Goal: Task Accomplishment & Management: Use online tool/utility

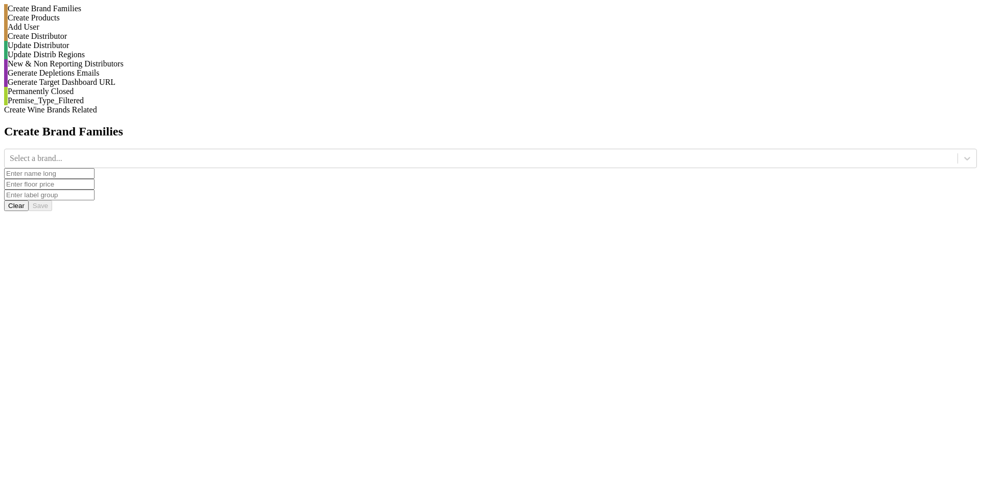
click at [131, 78] on div "Generate Depletions Emails" at bounding box center [492, 72] width 969 height 9
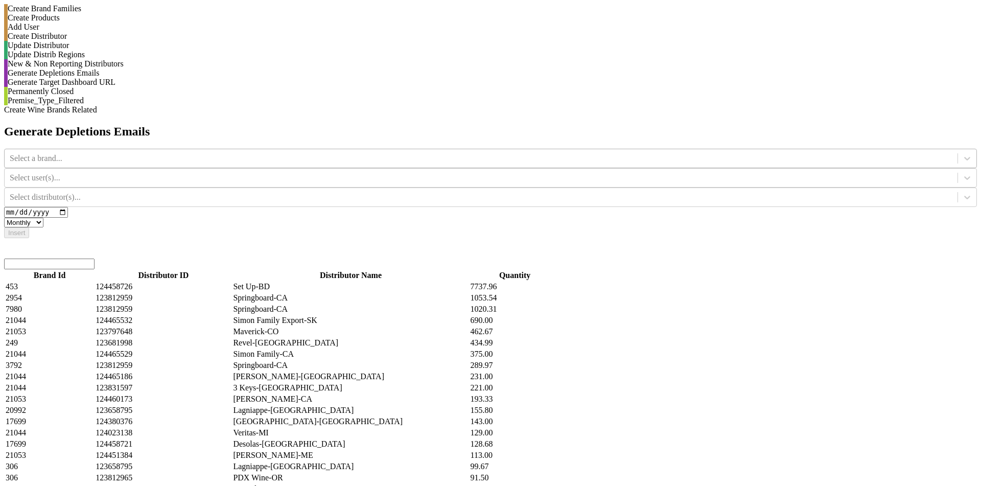
click at [397, 153] on div at bounding box center [481, 158] width 943 height 11
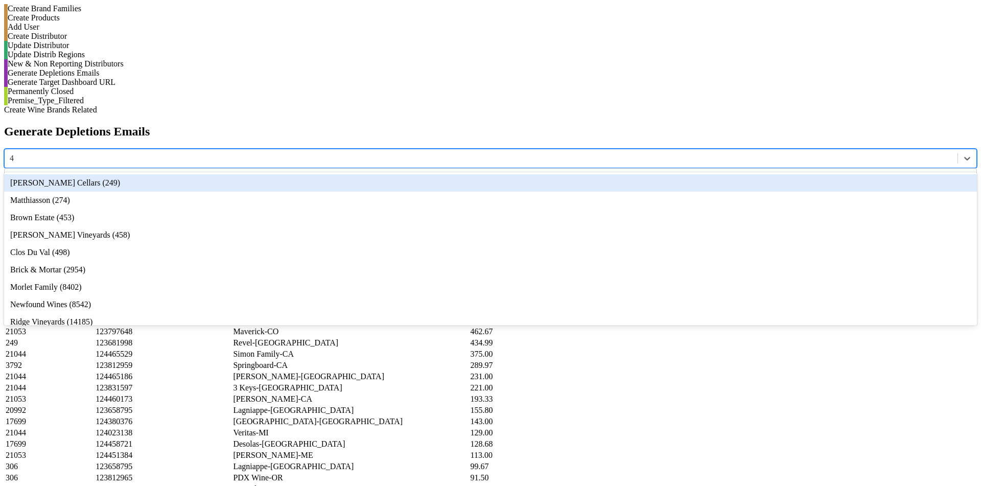
type input "45"
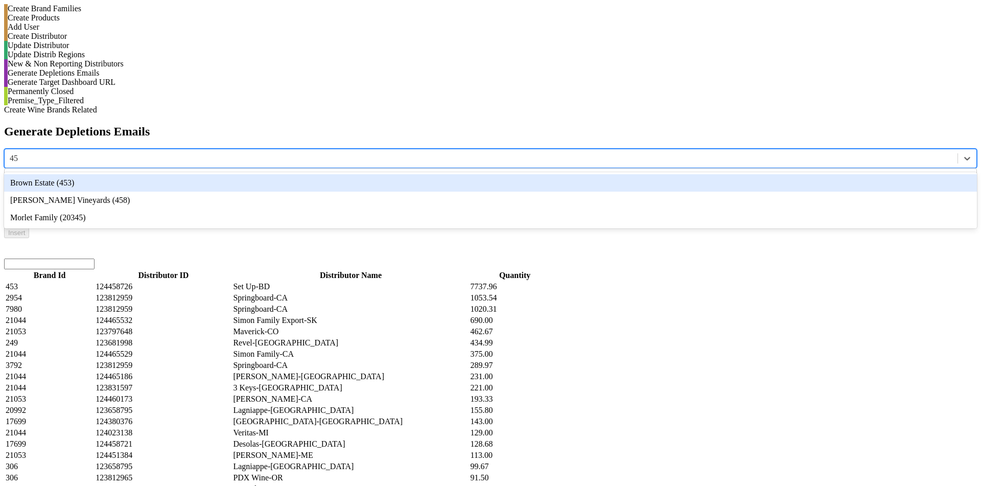
click at [388, 174] on div "Brown Estate (453)" at bounding box center [490, 182] width 973 height 17
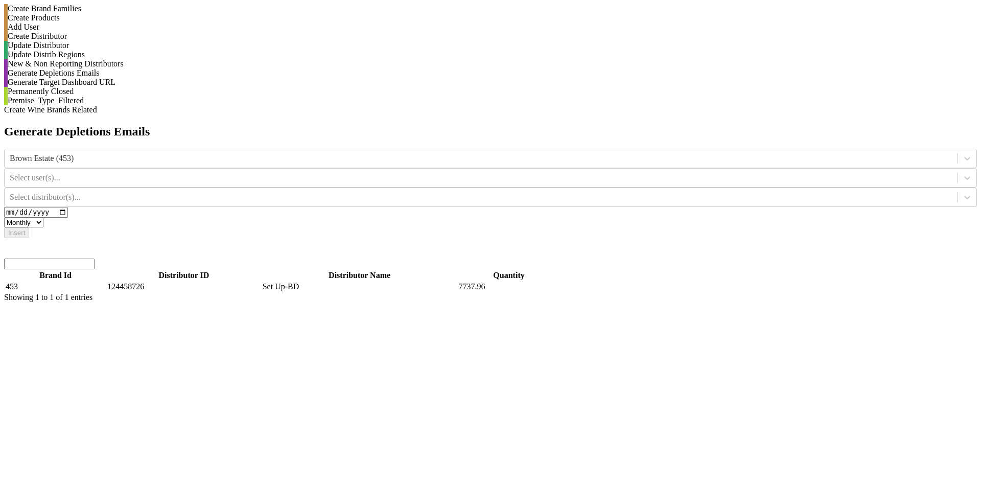
click at [95, 259] on input "search" at bounding box center [49, 264] width 90 height 11
type input "1"
type input "2"
type input "d"
type input "1252"
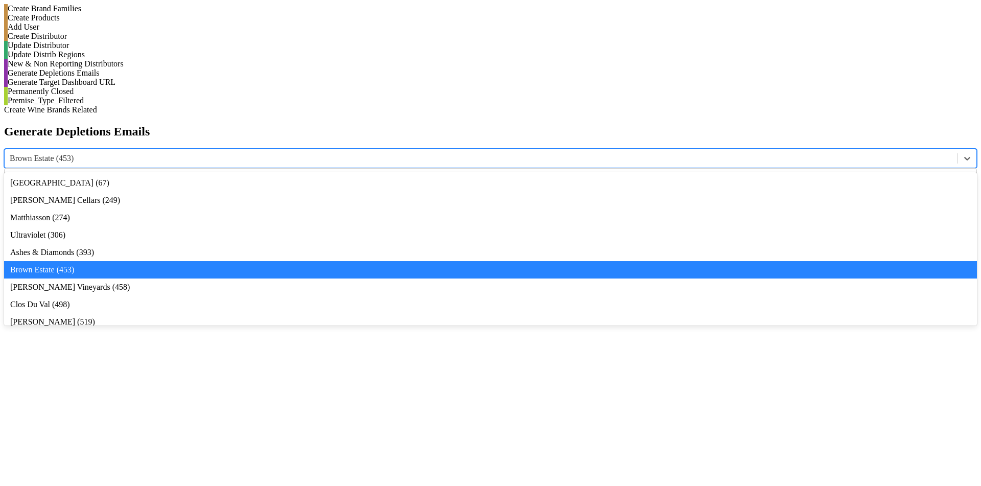
click at [384, 153] on div at bounding box center [481, 158] width 943 height 11
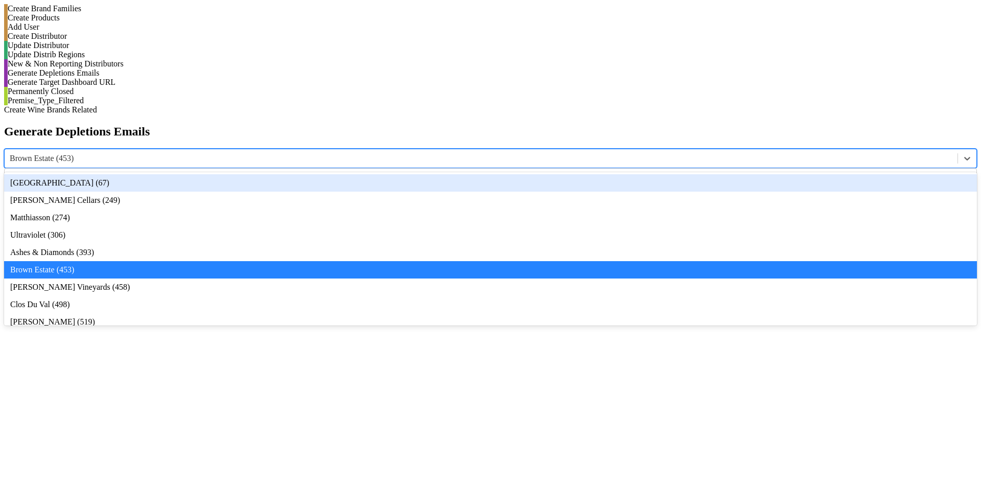
click at [387, 174] on div "Bella Oaks (67)" at bounding box center [490, 182] width 973 height 17
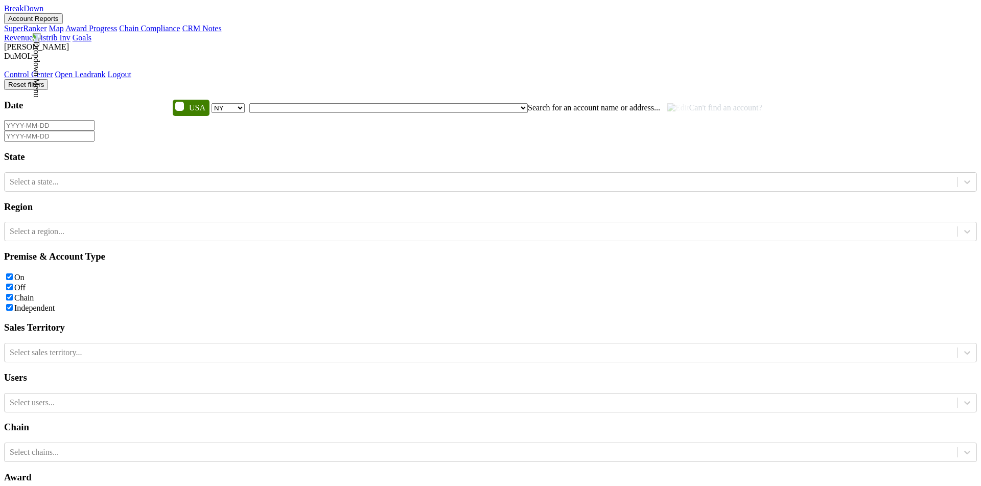
select select "NY"
